Goal: Navigation & Orientation: Find specific page/section

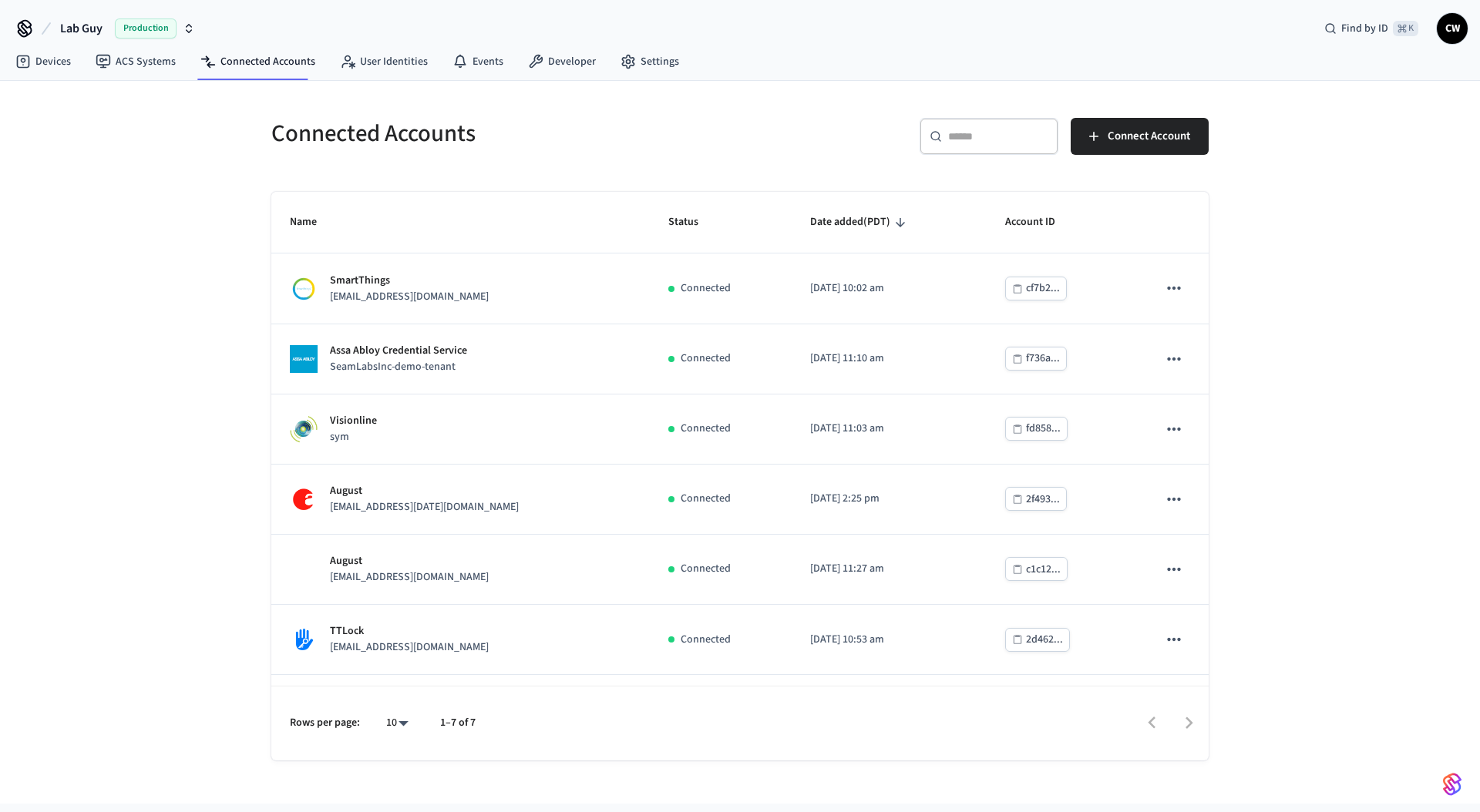
click at [176, 193] on div "Connected Accounts ​ ​ Connect Account Name Status Date added (PDT) Account ID …" at bounding box center [740, 442] width 1480 height 723
click at [78, 22] on span "Lab Guy" at bounding box center [81, 28] width 42 height 18
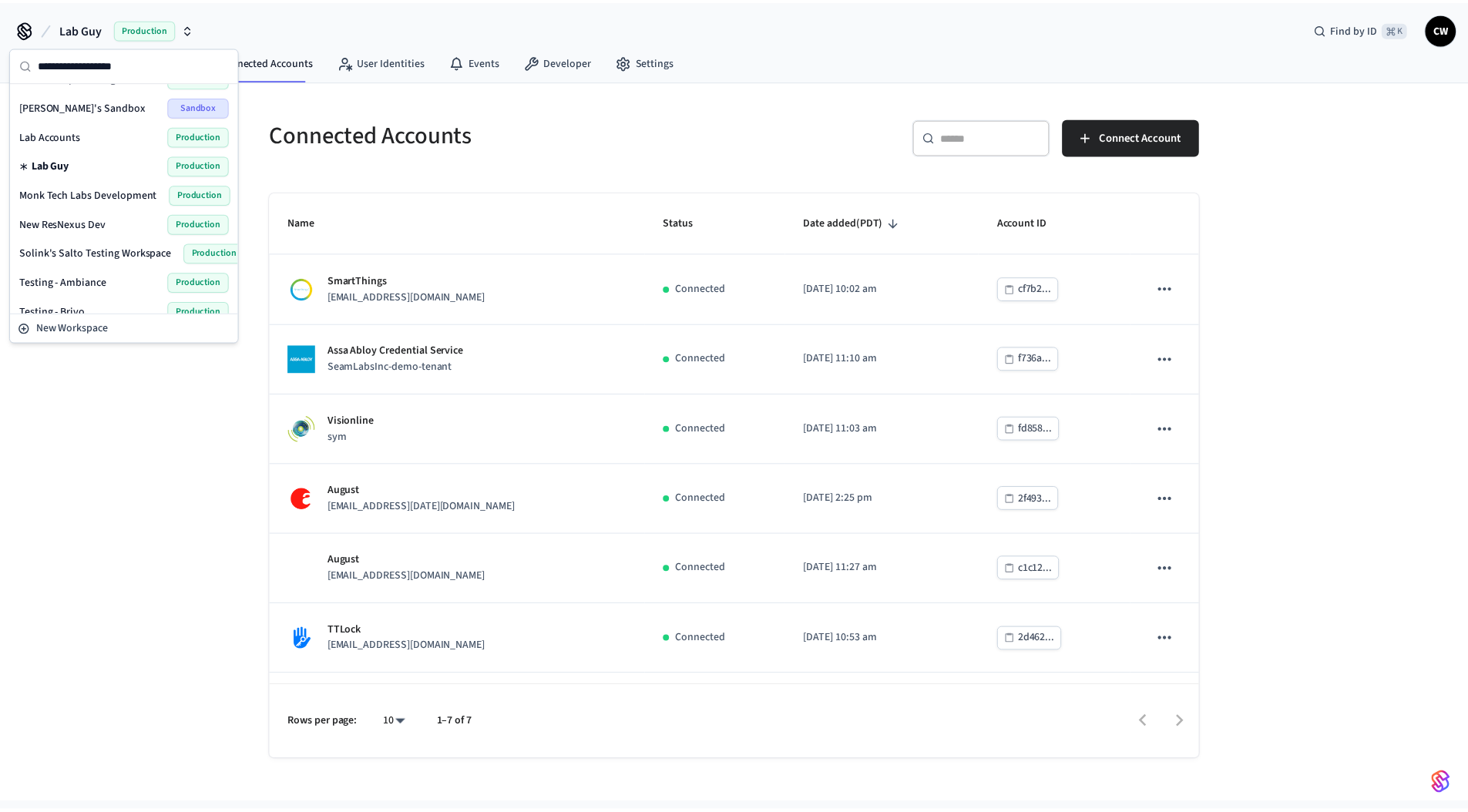
scroll to position [338, 0]
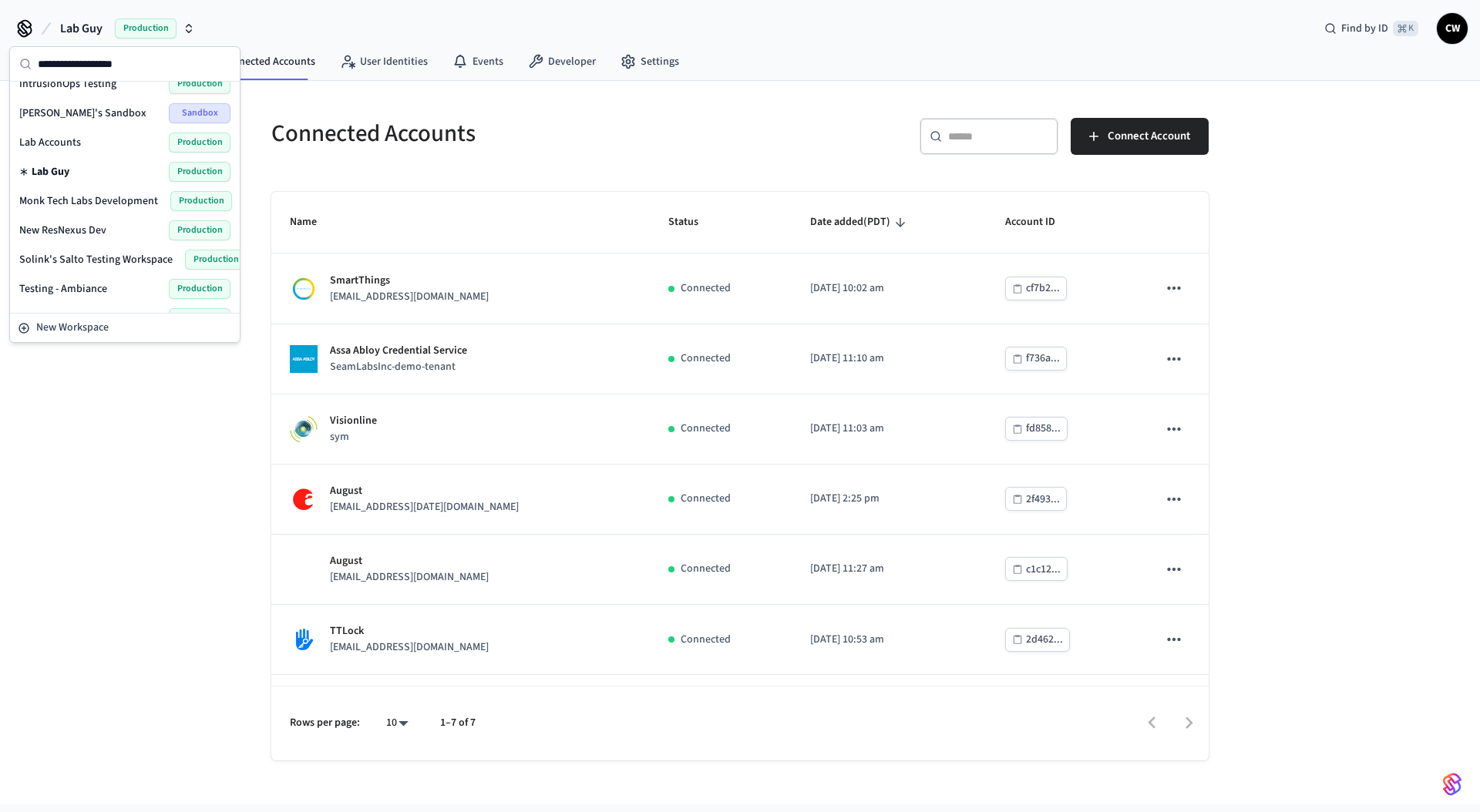
click at [67, 250] on div "[PERSON_NAME]'s Salto Testing Workspace Production" at bounding box center [125, 259] width 211 height 20
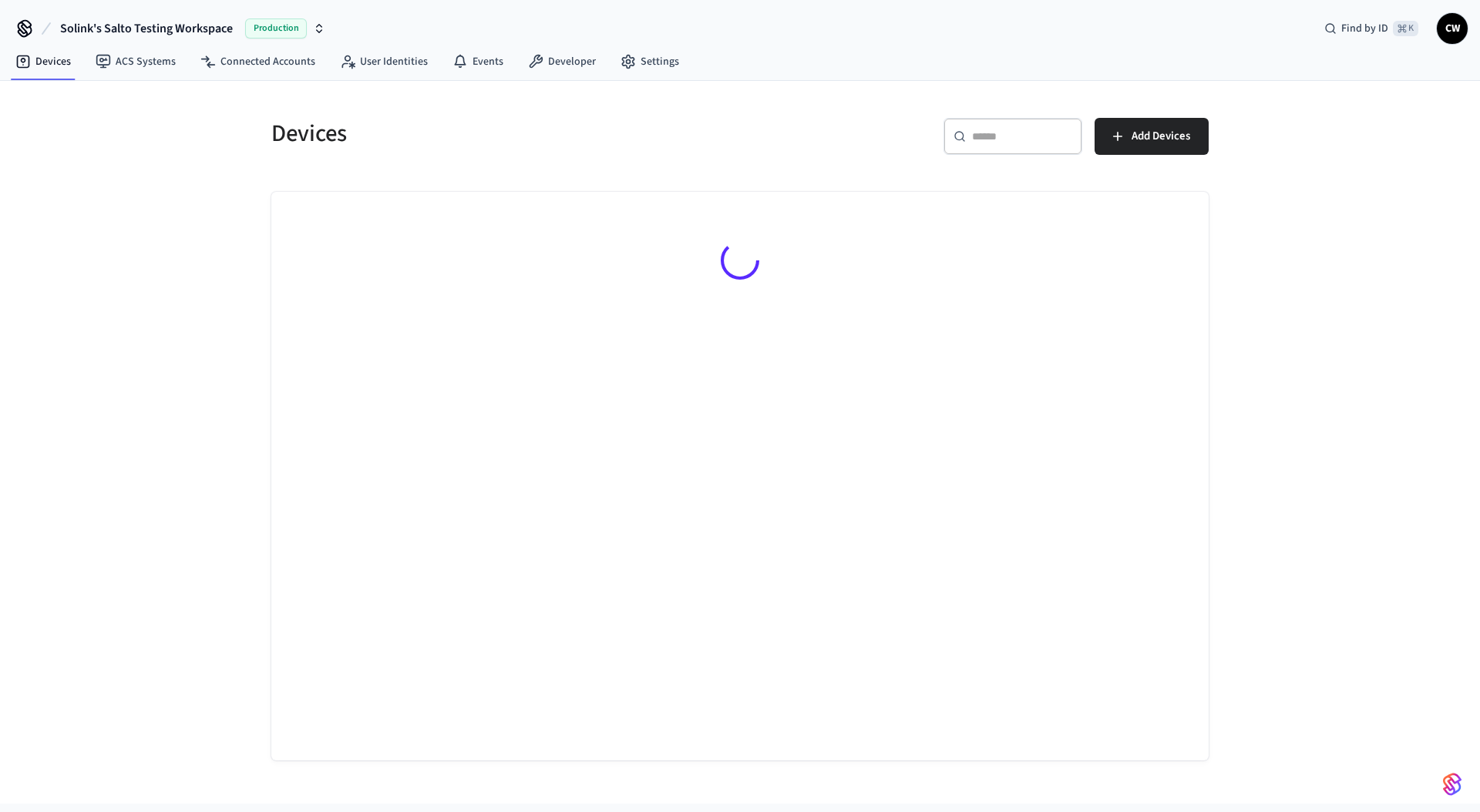
click at [226, 247] on div "Devices ​ ​ Add Devices" at bounding box center [740, 442] width 1480 height 723
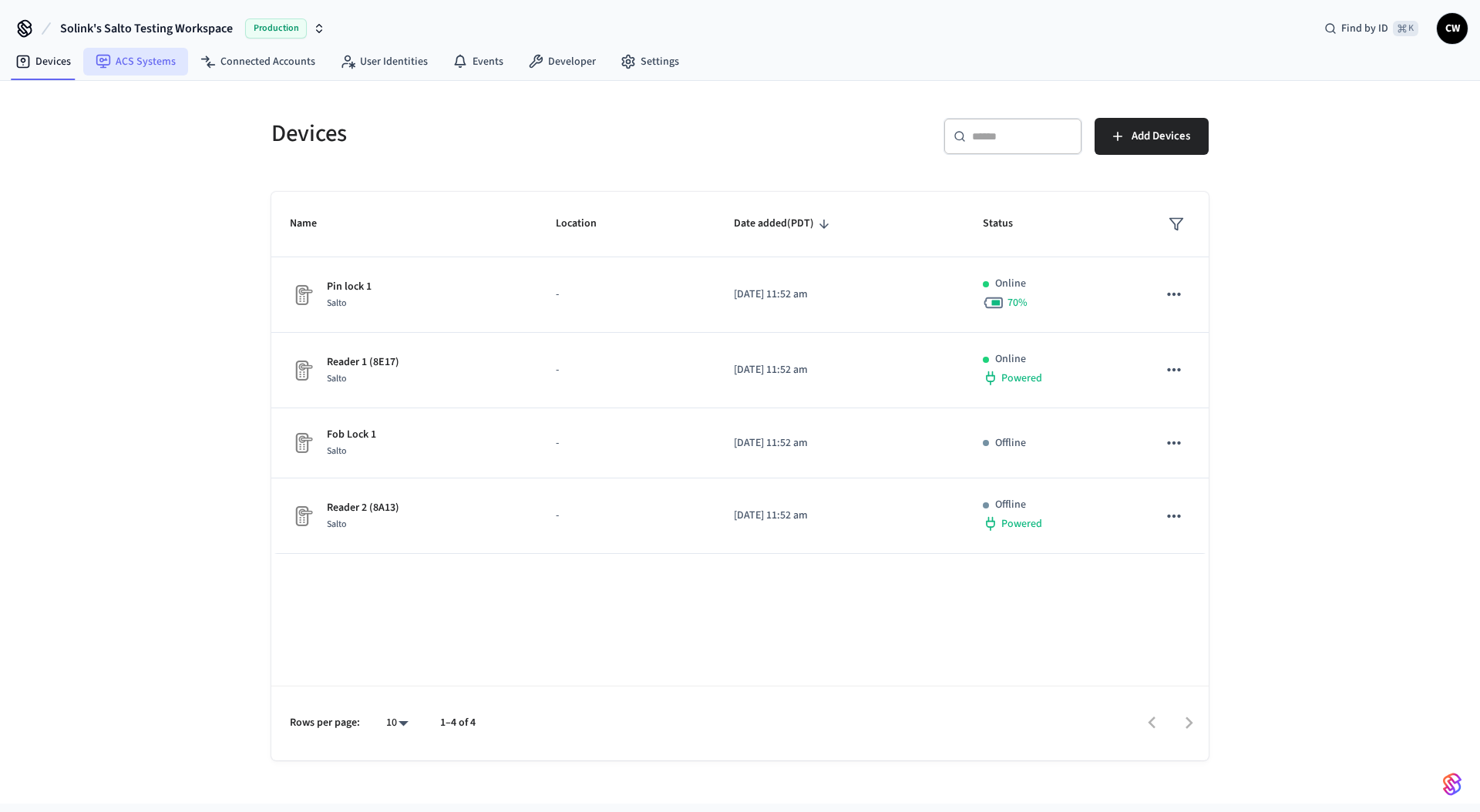
click at [161, 54] on link "ACS Systems" at bounding box center [136, 61] width 105 height 28
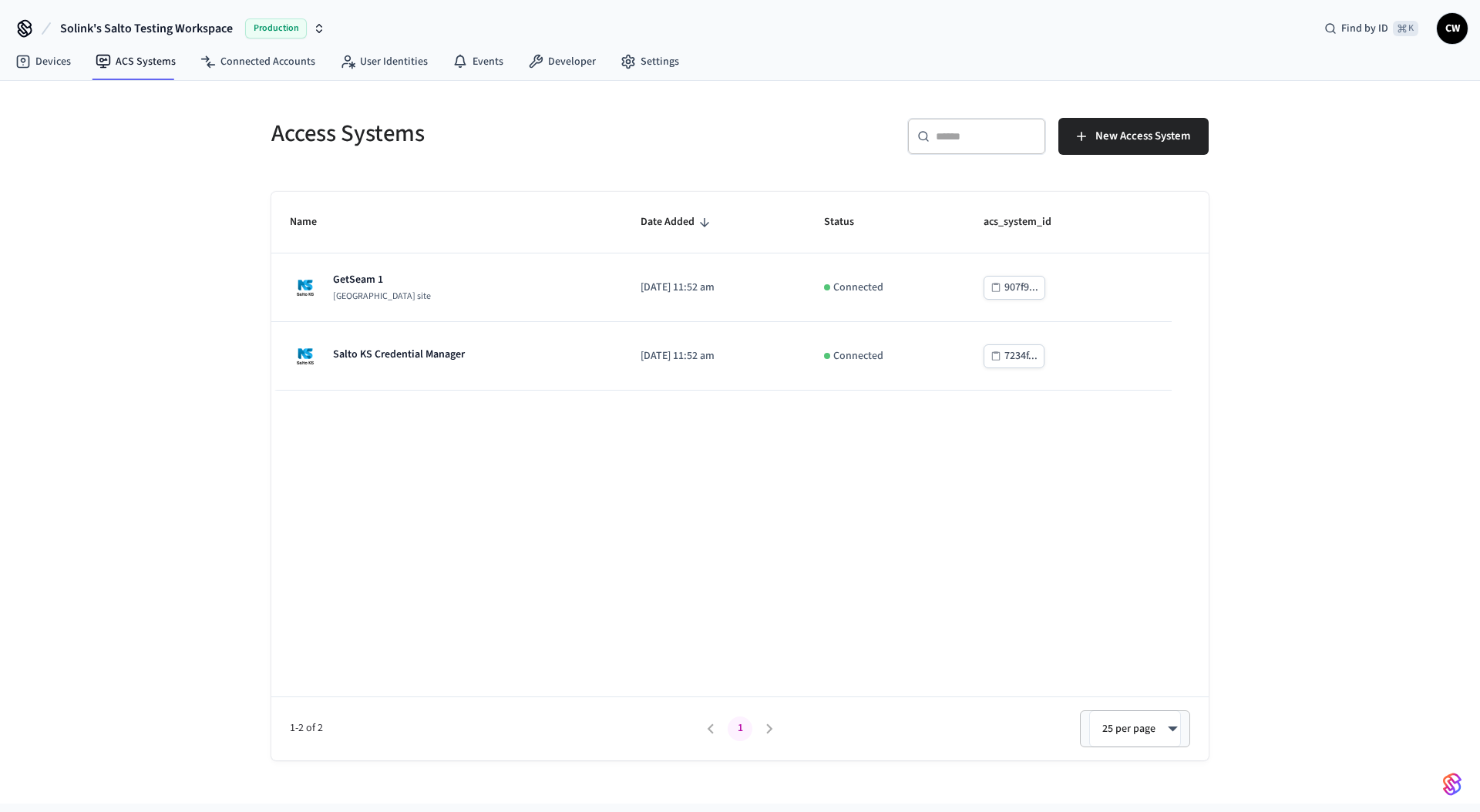
click at [48, 42] on div "[PERSON_NAME]'s Salto Testing Workspace Production" at bounding box center [171, 29] width 317 height 33
click at [50, 52] on link "Devices" at bounding box center [43, 61] width 80 height 28
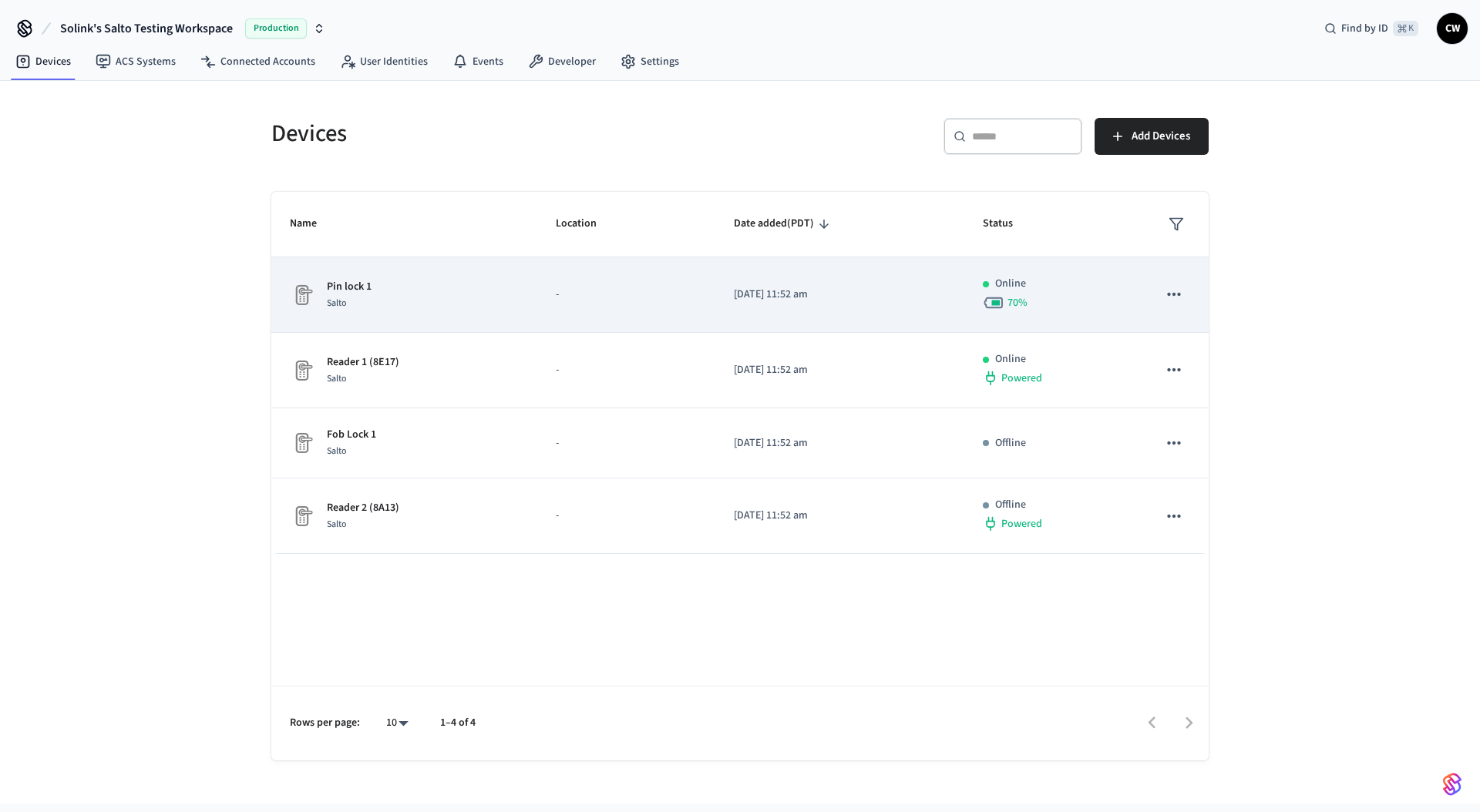
click at [393, 312] on td "Pin lock 1 Salto" at bounding box center [404, 295] width 266 height 75
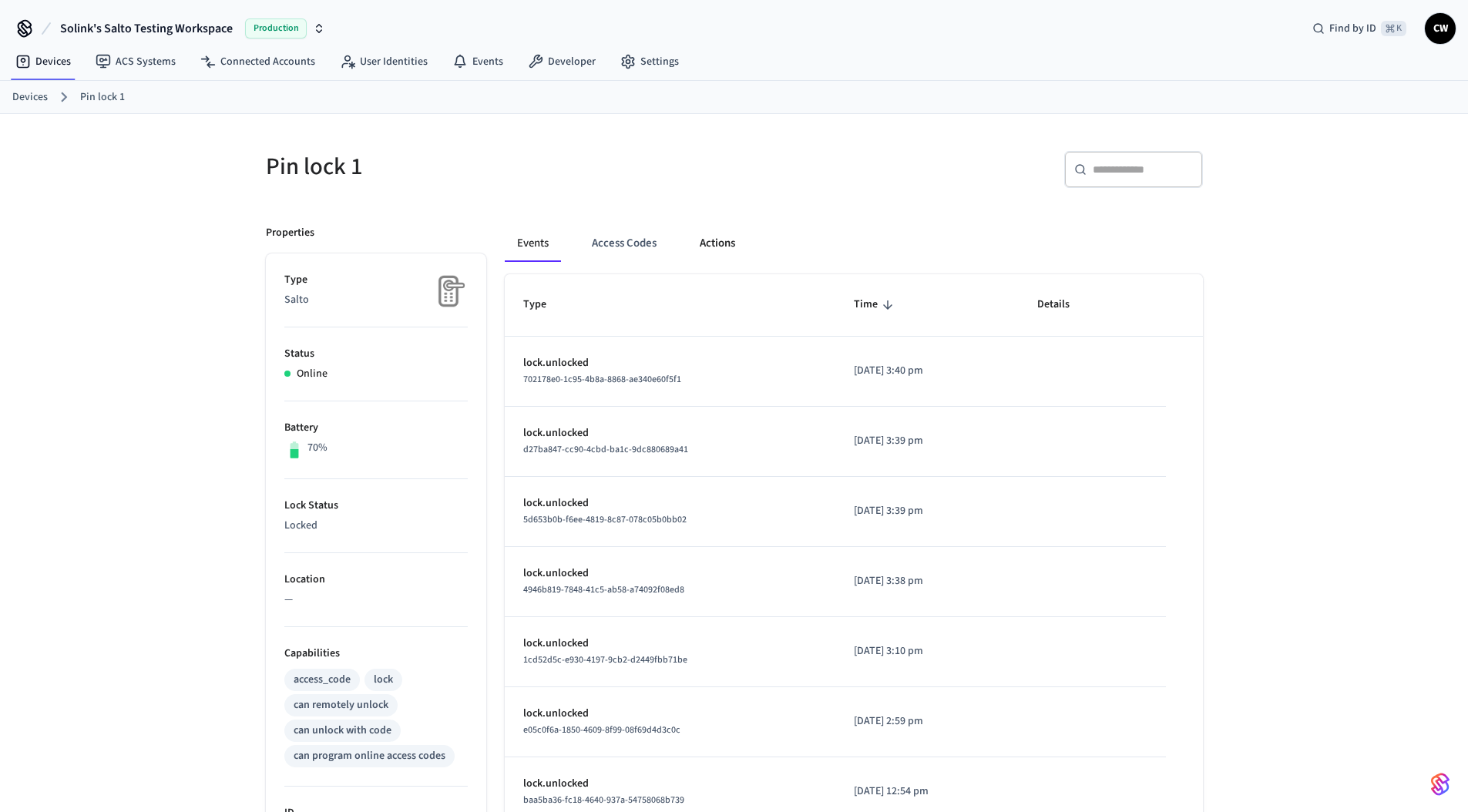
click at [711, 247] on button "Actions" at bounding box center [718, 243] width 60 height 37
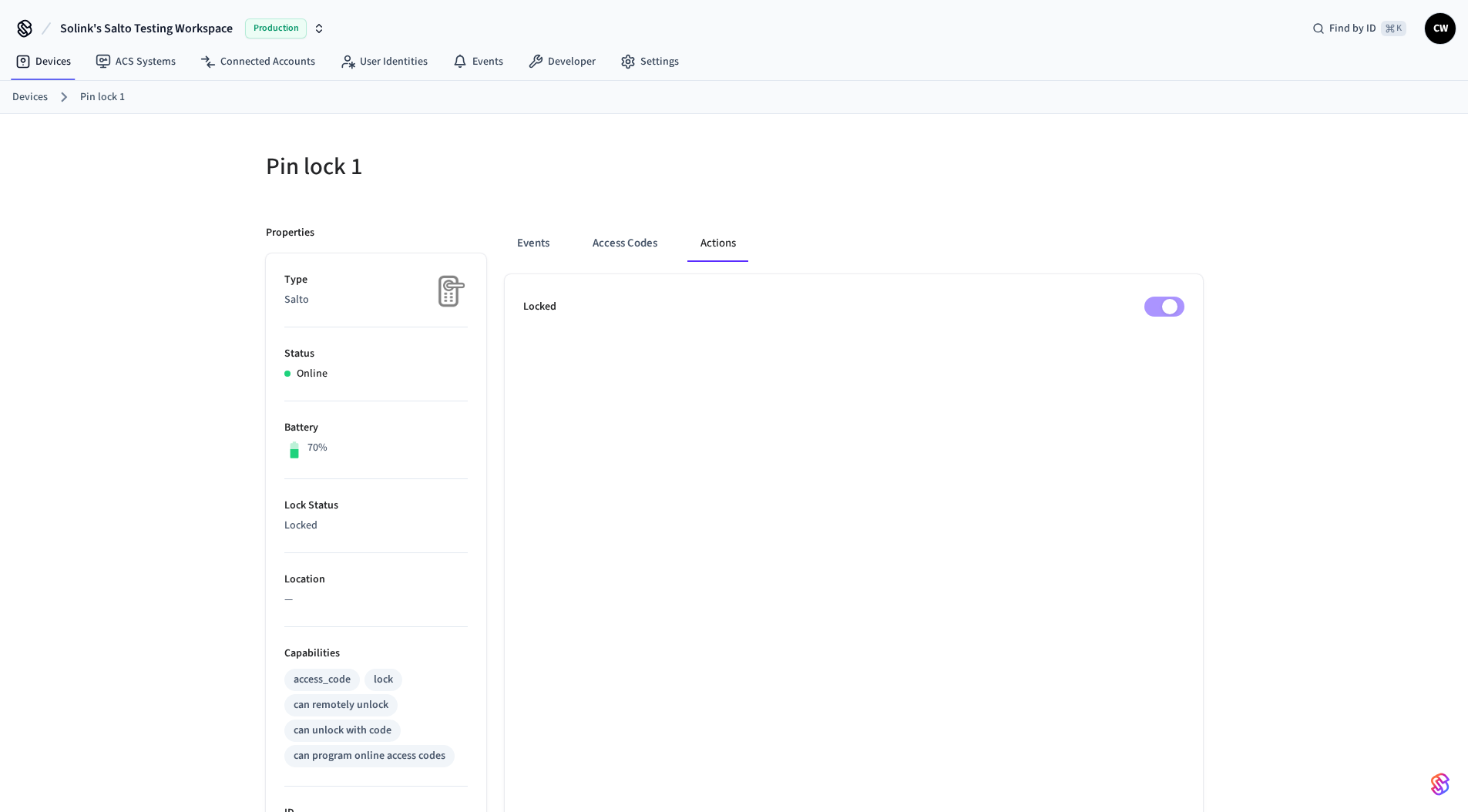
click at [1186, 295] on ul "Locked" at bounding box center [854, 757] width 699 height 966
click at [332, 174] on h5 "Pin lock 1" at bounding box center [495, 167] width 459 height 32
click at [41, 67] on link "Devices" at bounding box center [43, 61] width 80 height 28
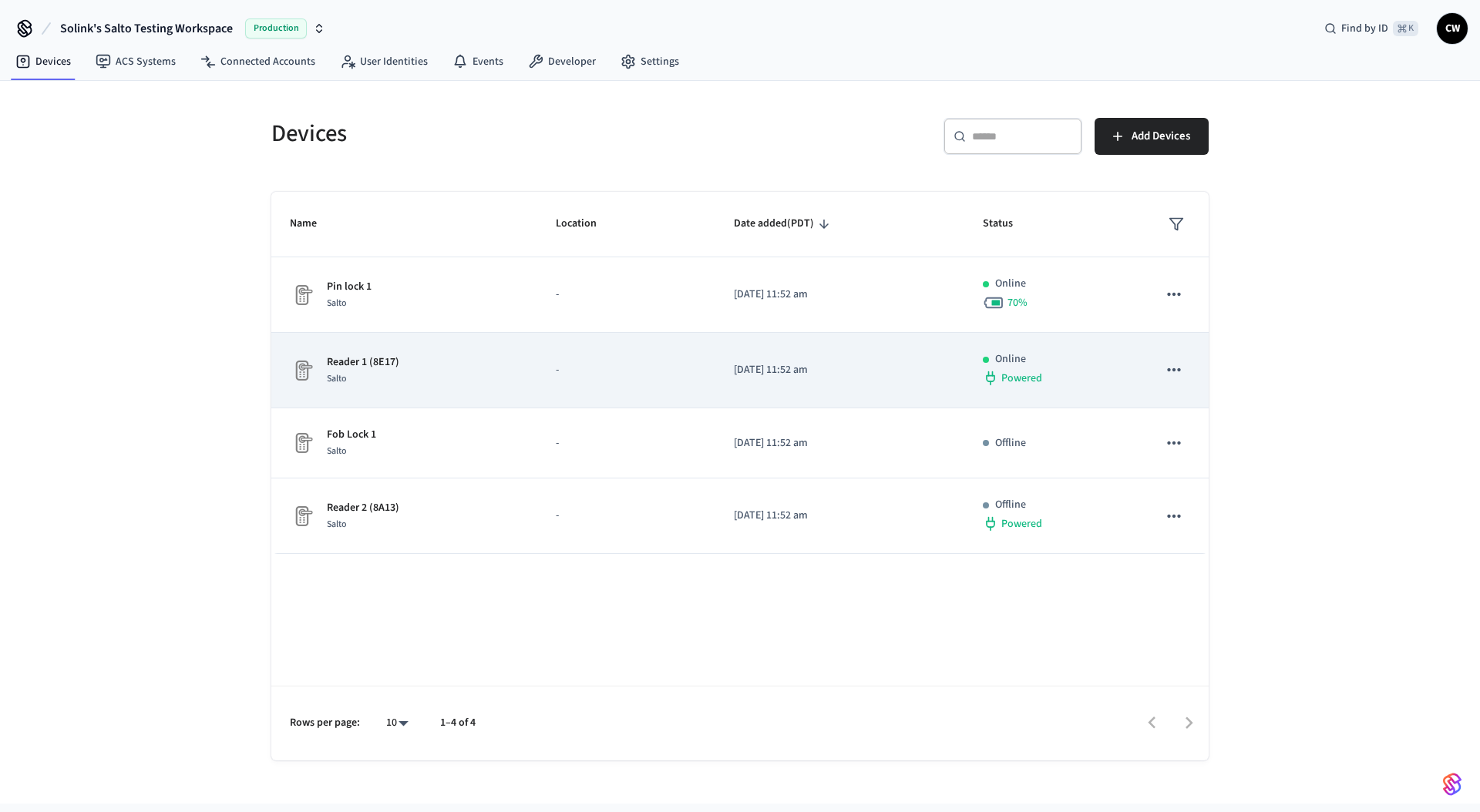
click at [443, 393] on td "Reader 1 (8E17) Salto" at bounding box center [404, 370] width 266 height 75
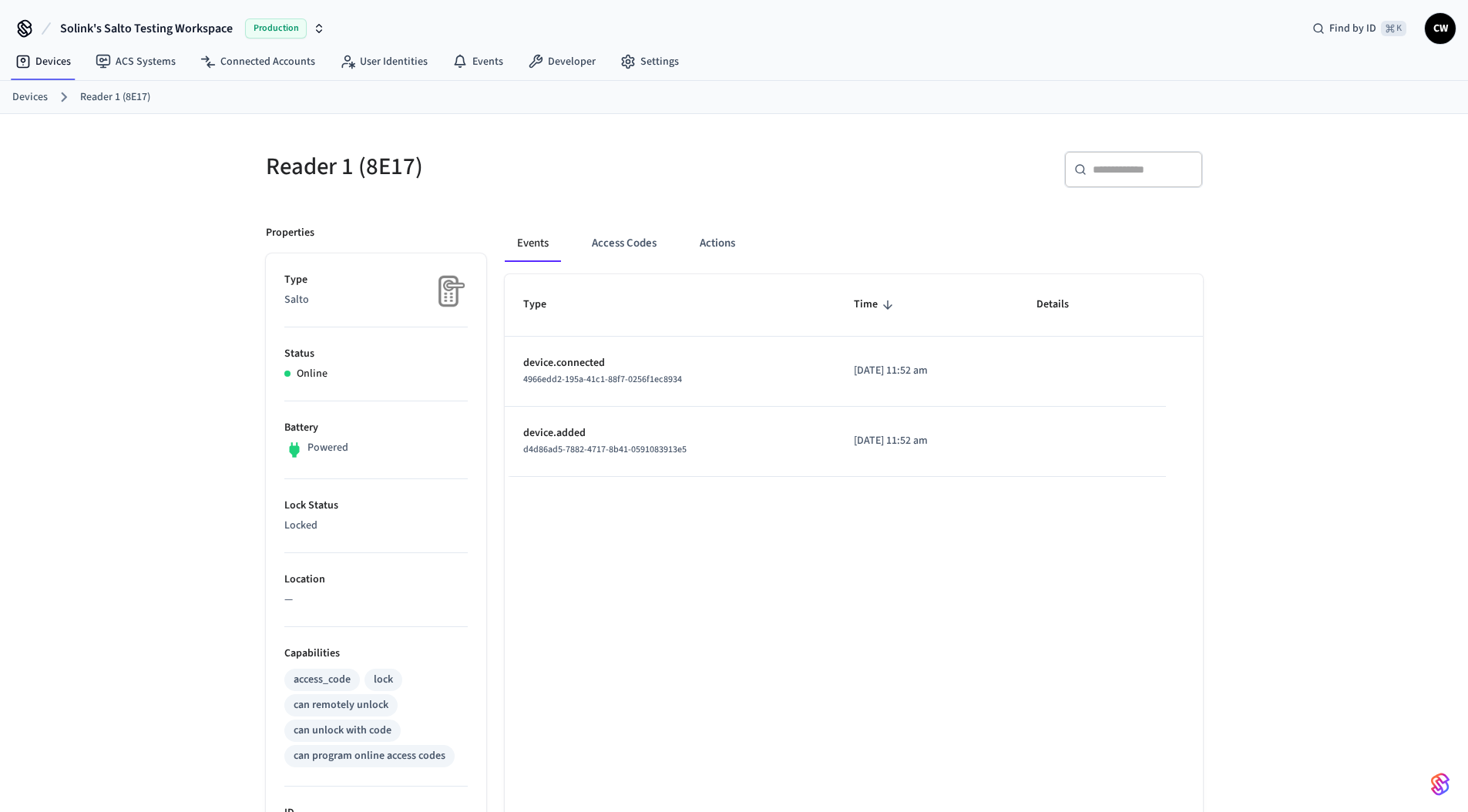
click at [732, 167] on div "​ ​" at bounding box center [964, 167] width 478 height 68
click at [718, 248] on button "Actions" at bounding box center [718, 243] width 60 height 37
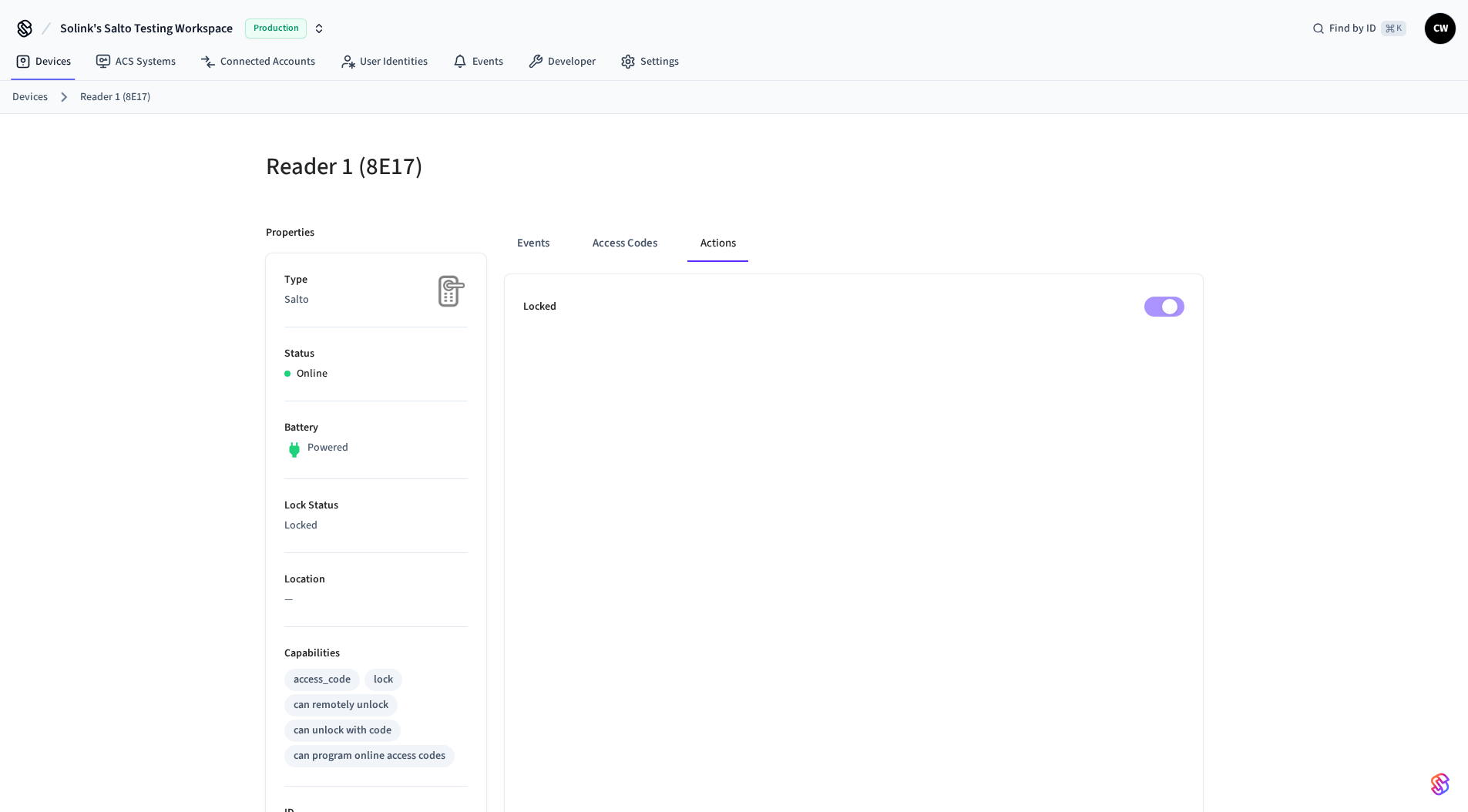
click at [905, 166] on div at bounding box center [973, 175] width 459 height 49
click at [194, 370] on div "Reader 1 (8E17) Properties Type Salto Status Online Battery Powered Lock Status…" at bounding box center [734, 677] width 1468 height 1126
click at [968, 214] on div "Events Access Codes Actions Locked" at bounding box center [845, 722] width 717 height 1033
click at [196, 29] on span "Solink's Salto Testing Workspace" at bounding box center [147, 28] width 173 height 18
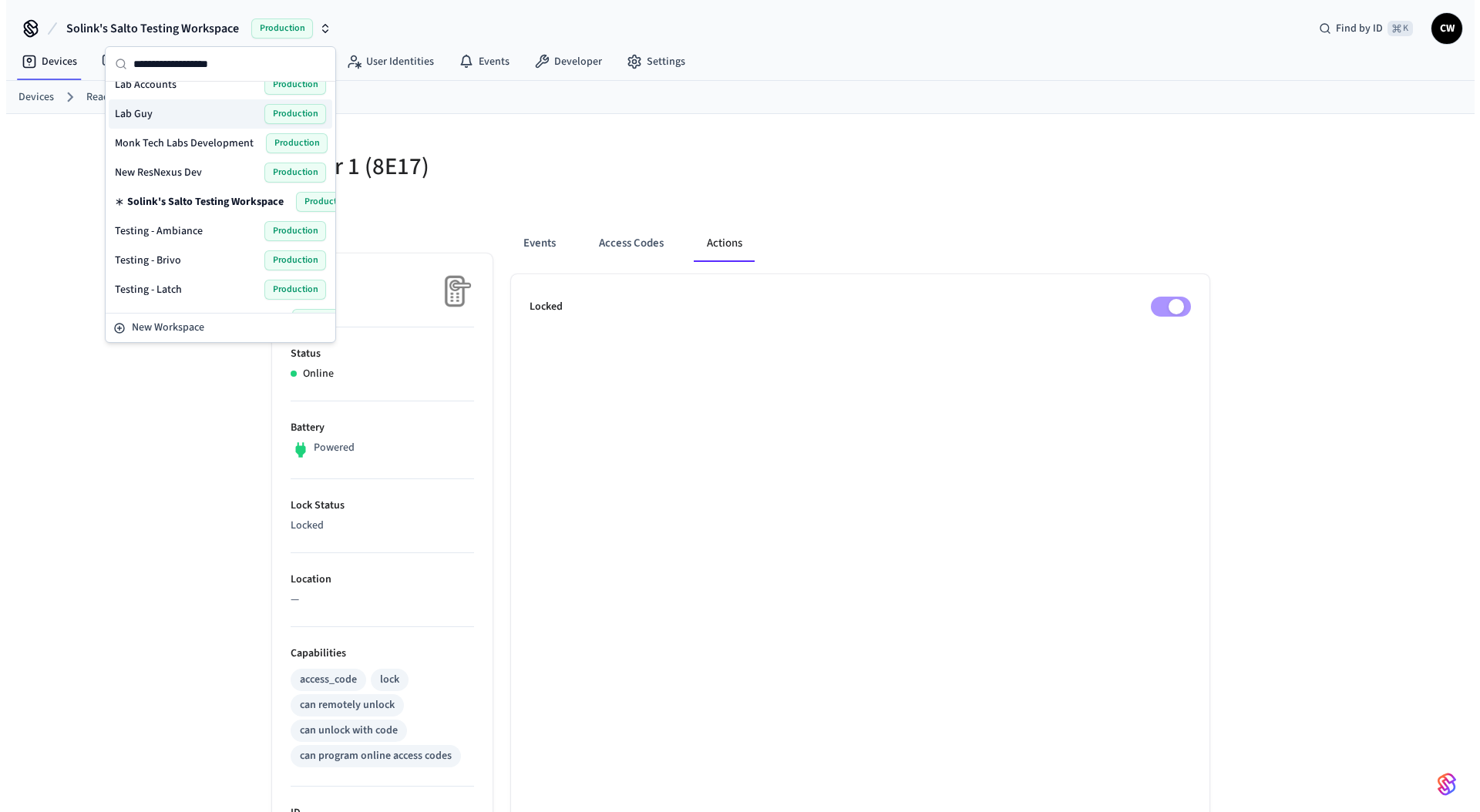
scroll to position [395, 0]
click at [182, 92] on div "Lab Accounts Production" at bounding box center [214, 85] width 211 height 20
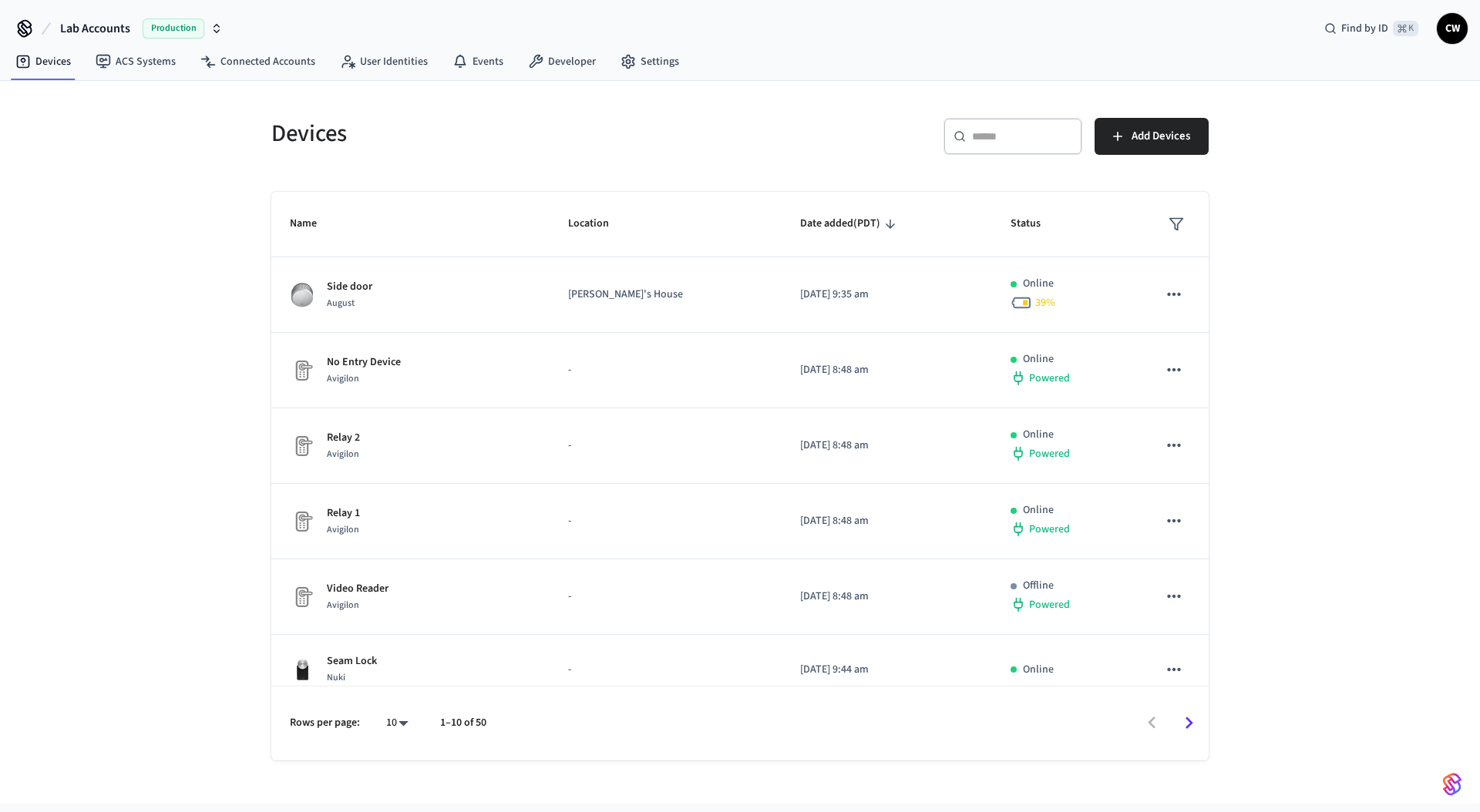
click at [144, 265] on div "Devices ​ ​ Add Devices Name Location Date added (PDT) Status Side door [PERSON…" at bounding box center [740, 442] width 1480 height 723
click at [151, 343] on div "Devices ​ ​ Add Devices Name Location Date added (PDT) Status Side door [PERSON…" at bounding box center [740, 442] width 1480 height 723
